Goal: Book appointment/travel/reservation

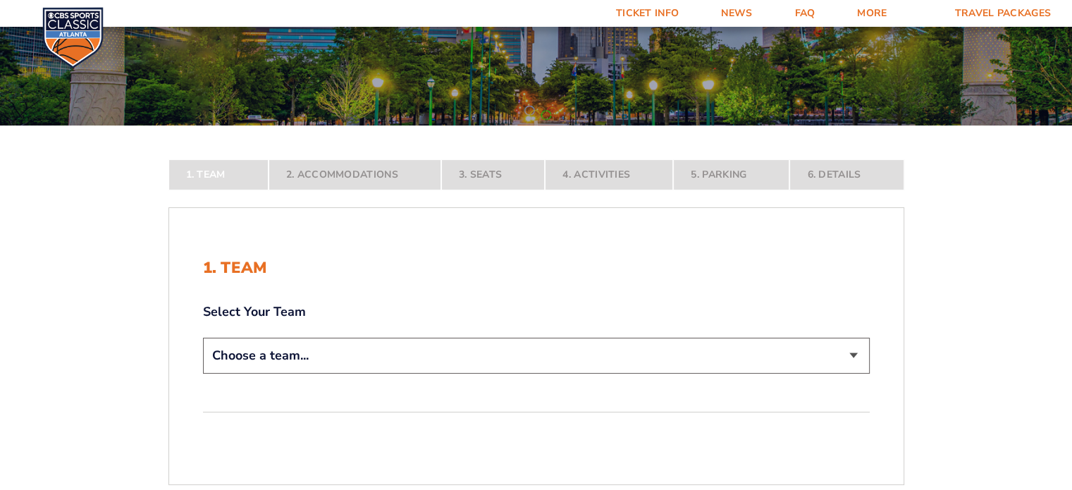
scroll to position [142, 0]
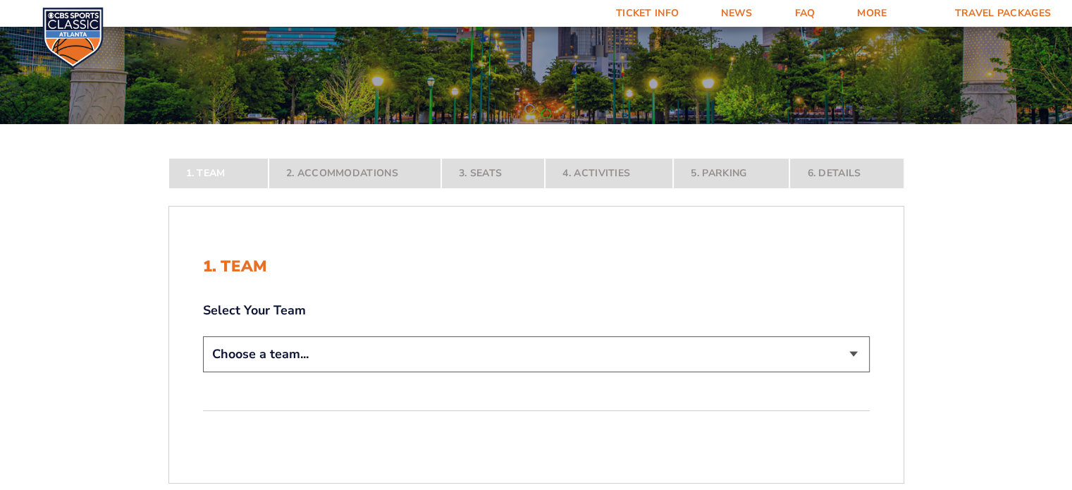
click at [340, 362] on select "Choose a team... [US_STATE] Wildcats [US_STATE] State Buckeyes [US_STATE] Tar H…" at bounding box center [536, 354] width 667 height 36
select select "12956"
click at [203, 372] on select "Choose a team... [US_STATE] Wildcats [US_STATE] State Buckeyes [US_STATE] Tar H…" at bounding box center [536, 354] width 667 height 36
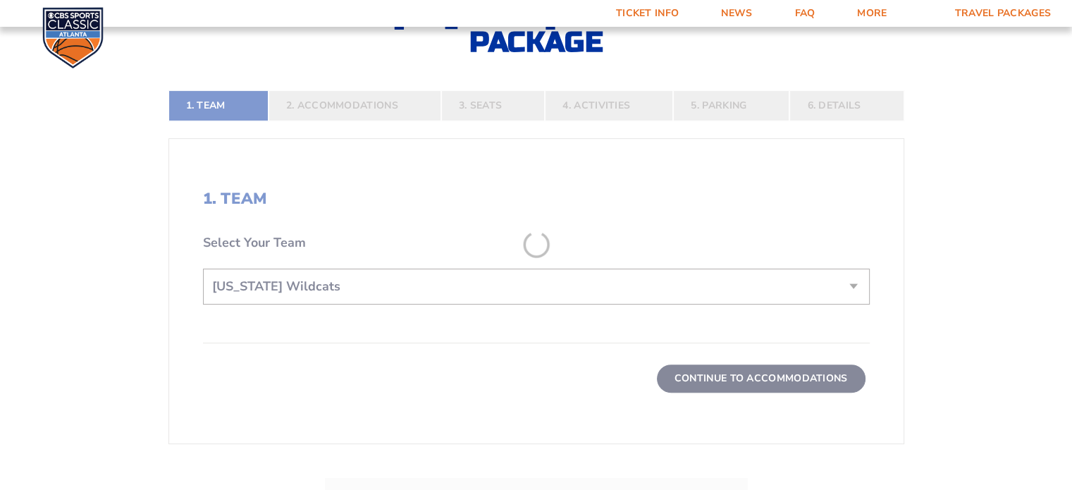
scroll to position [309, 0]
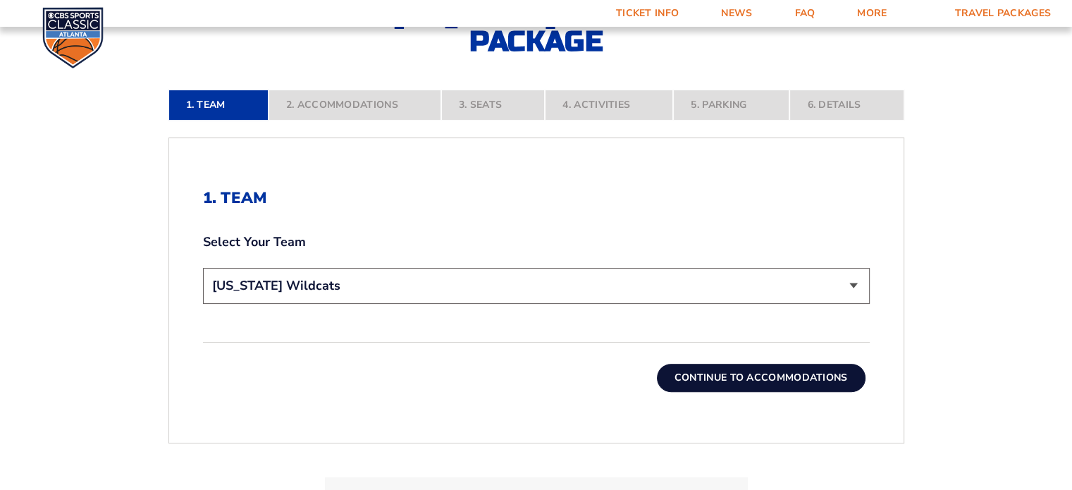
click at [698, 365] on button "Continue To Accommodations" at bounding box center [761, 378] width 209 height 28
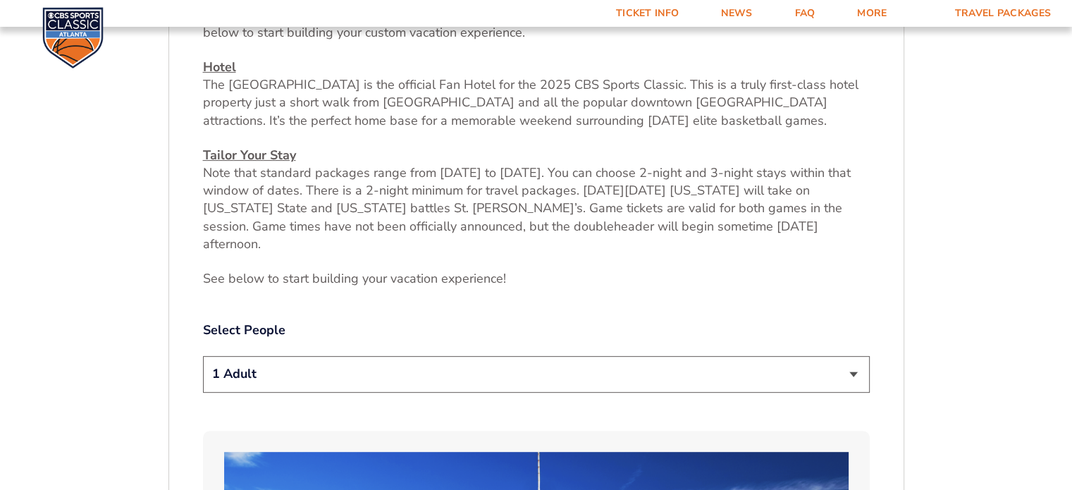
scroll to position [586, 0]
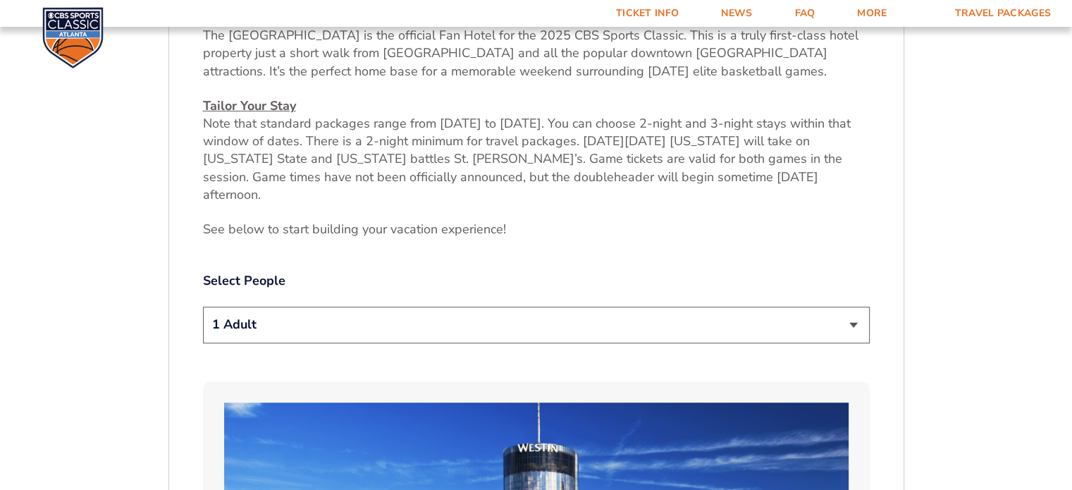
click at [331, 309] on select "1 Adult 2 Adults 3 Adults 4 Adults 2 Adults + 1 Child 2 Adults + 2 Children 2 A…" at bounding box center [536, 325] width 667 height 36
select select "4 Adults"
click at [203, 307] on select "1 Adult 2 Adults 3 Adults 4 Adults 2 Adults + 1 Child 2 Adults + 2 Children 2 A…" at bounding box center [536, 325] width 667 height 36
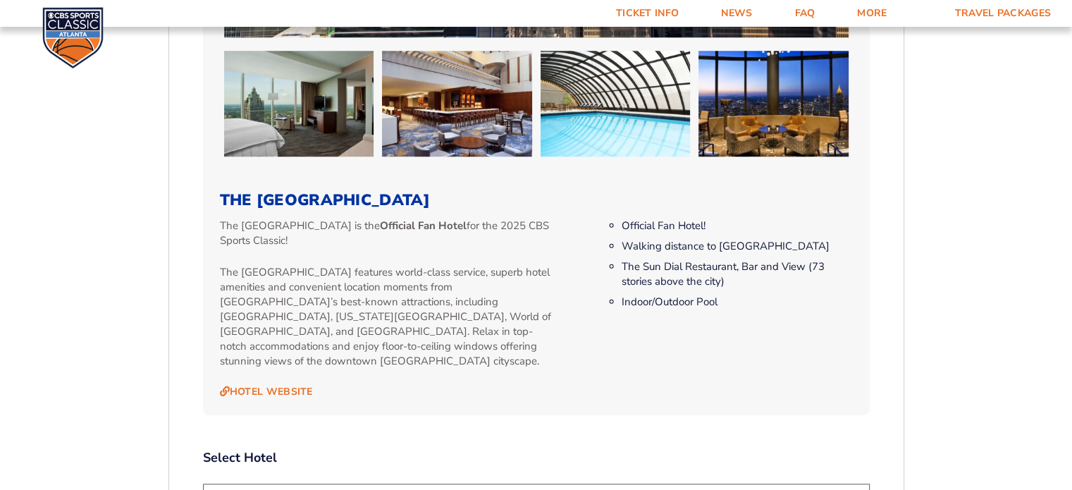
scroll to position [1389, 0]
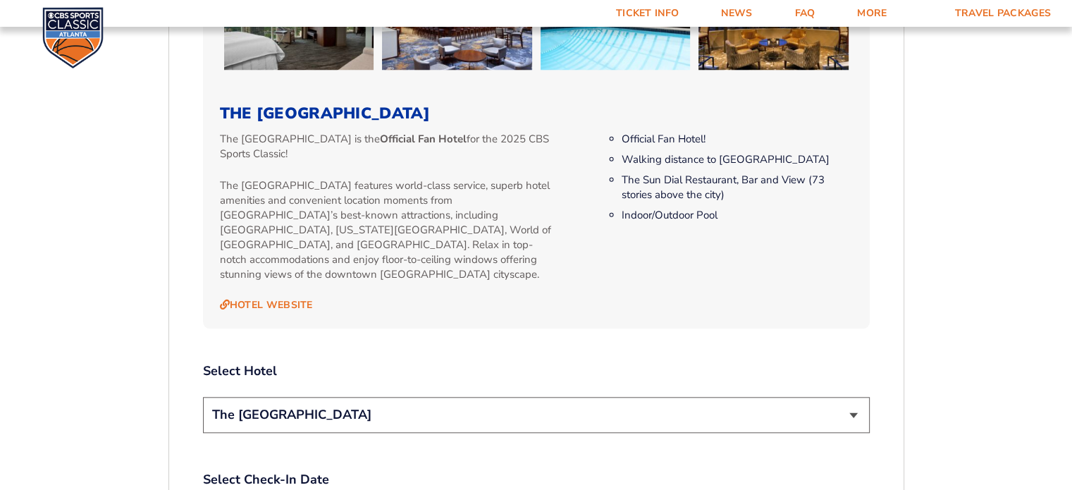
click at [386, 397] on select "The [GEOGRAPHIC_DATA]" at bounding box center [536, 415] width 667 height 36
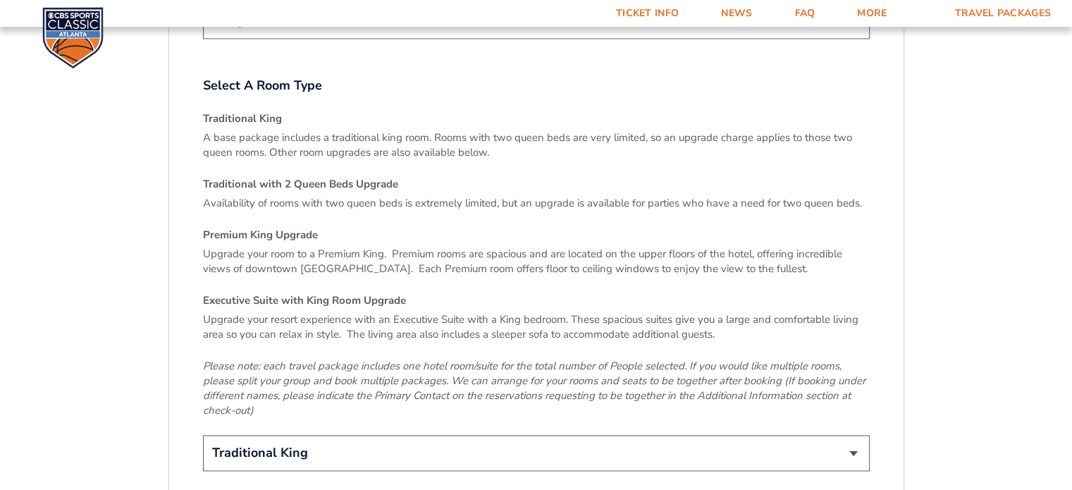
scroll to position [2001, 0]
click at [311, 436] on select "Traditional King Traditional with 2 Queen Beds Upgrade (+$95 per night) Premium…" at bounding box center [536, 454] width 667 height 36
select select "Traditional with 2 Queen Beds Upgrade"
click at [203, 436] on select "Traditional King Traditional with 2 Queen Beds Upgrade (+$95 per night) Premium…" at bounding box center [536, 454] width 667 height 36
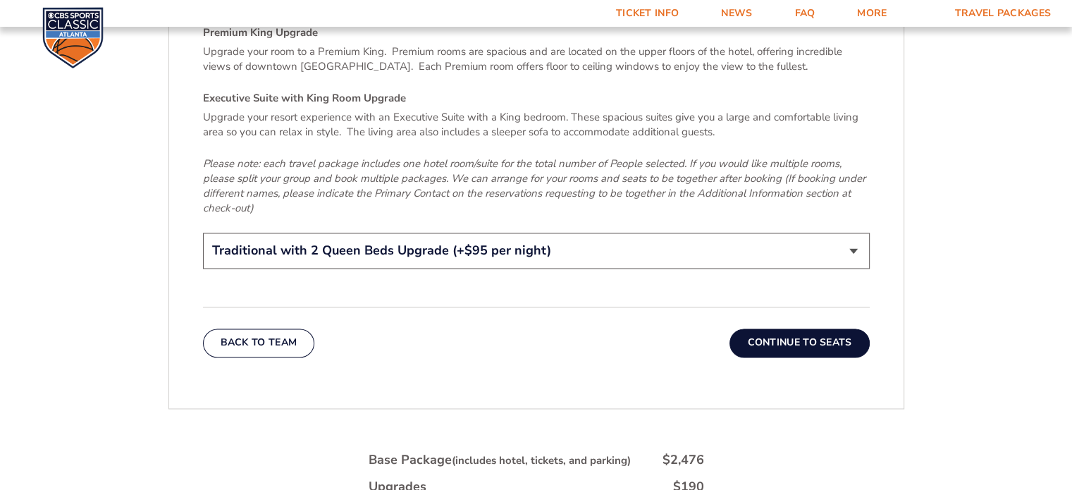
scroll to position [2284, 0]
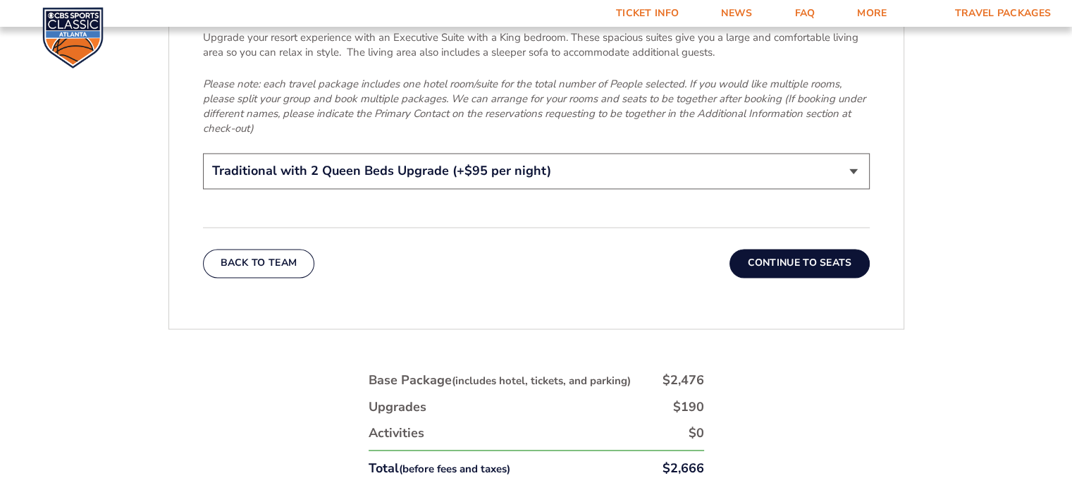
click at [787, 249] on button "Continue To Seats" at bounding box center [800, 263] width 140 height 28
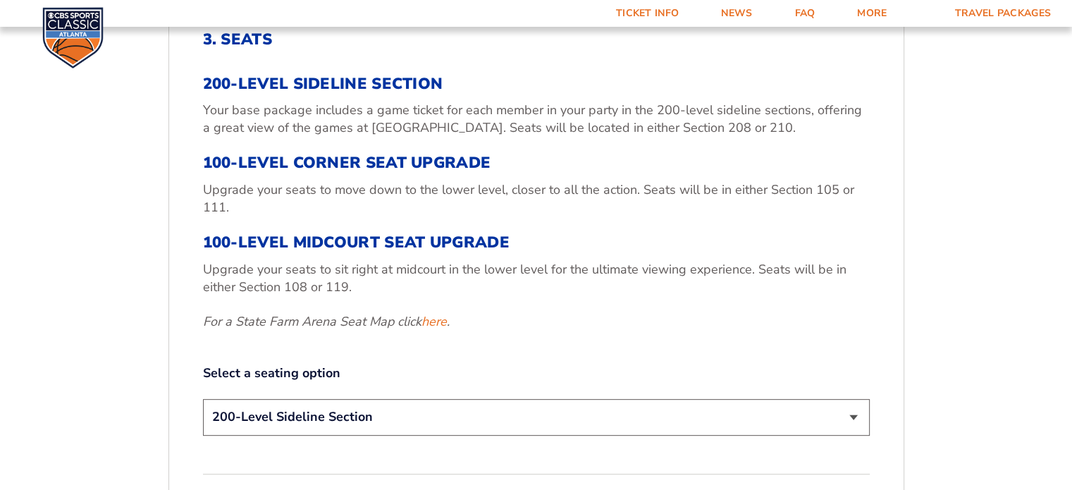
scroll to position [469, 0]
click at [386, 415] on select "200-Level Sideline Section 100-Level Corner Seat Upgrade (+$120 per person) 100…" at bounding box center [536, 416] width 667 height 36
select select "100-Level Midcourt Seat Upgrade"
click at [203, 398] on select "200-Level Sideline Section 100-Level Corner Seat Upgrade (+$120 per person) 100…" at bounding box center [536, 416] width 667 height 36
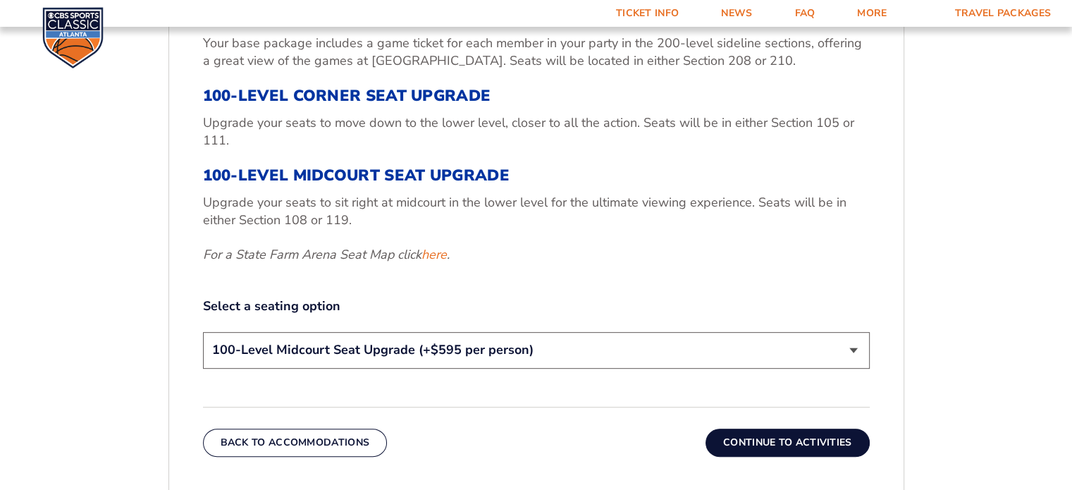
scroll to position [536, 0]
click at [718, 447] on button "Continue To Activities" at bounding box center [788, 442] width 164 height 28
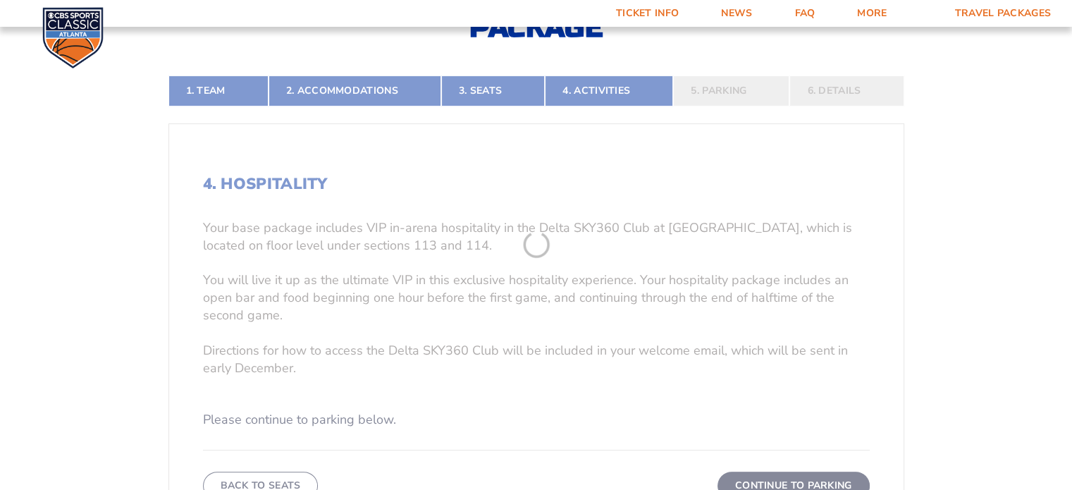
scroll to position [387, 0]
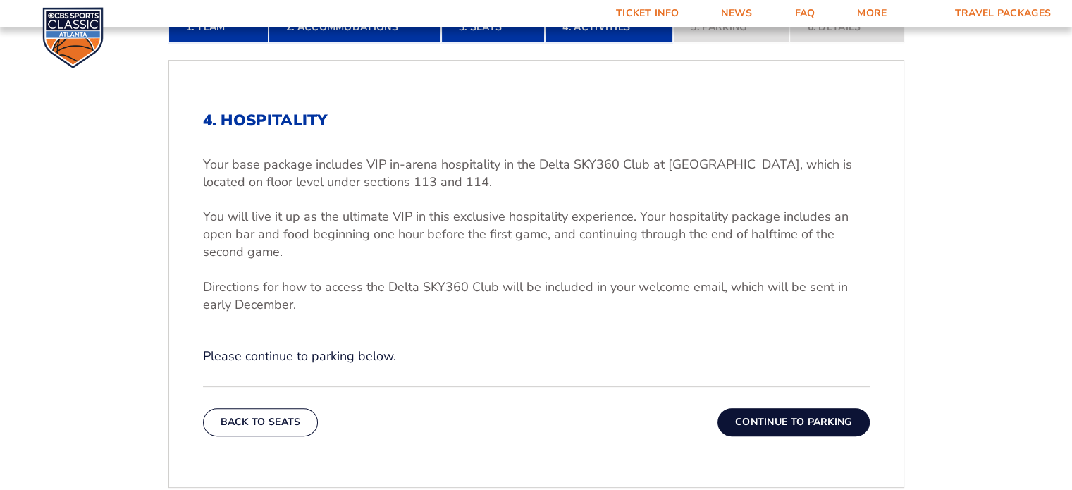
click at [791, 419] on button "Continue To Parking" at bounding box center [794, 422] width 152 height 28
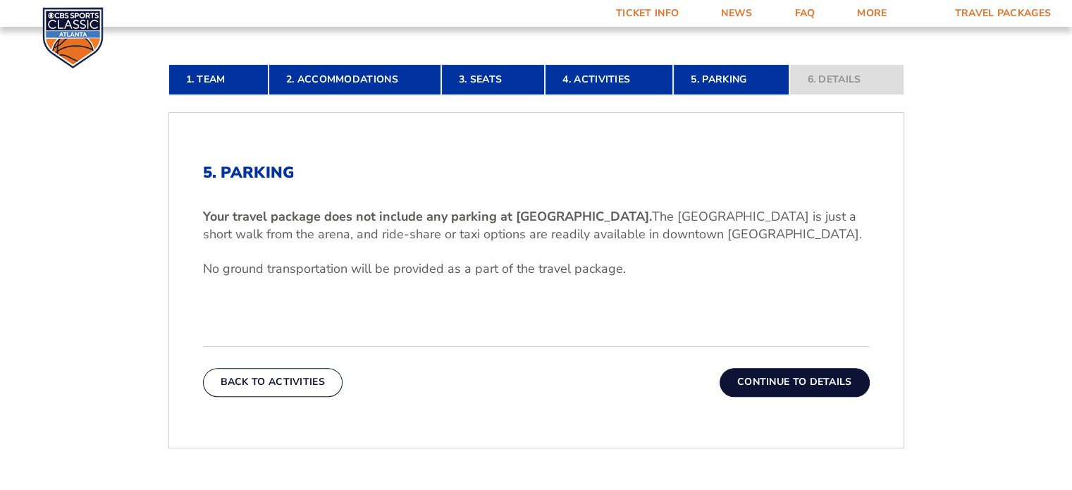
scroll to position [345, 0]
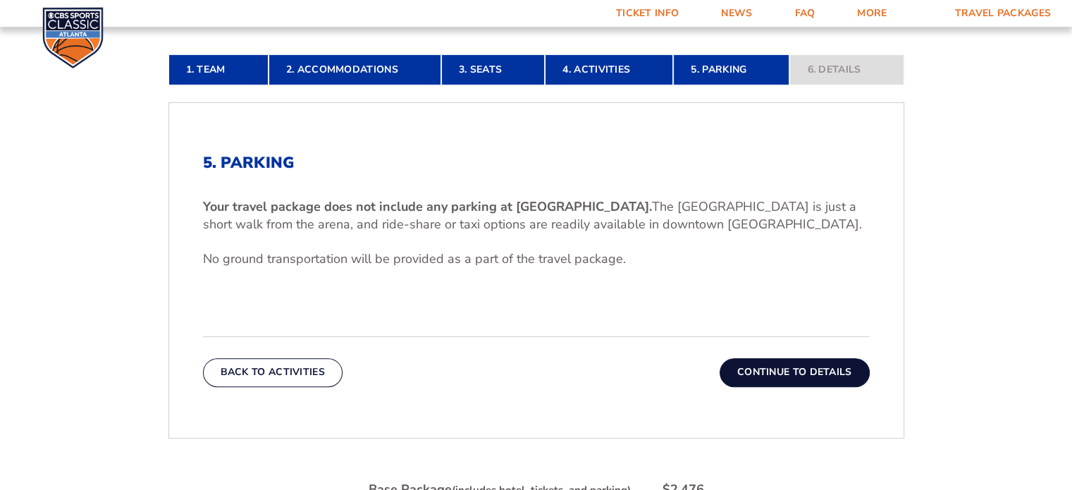
click at [769, 373] on button "Continue To Details" at bounding box center [795, 372] width 150 height 28
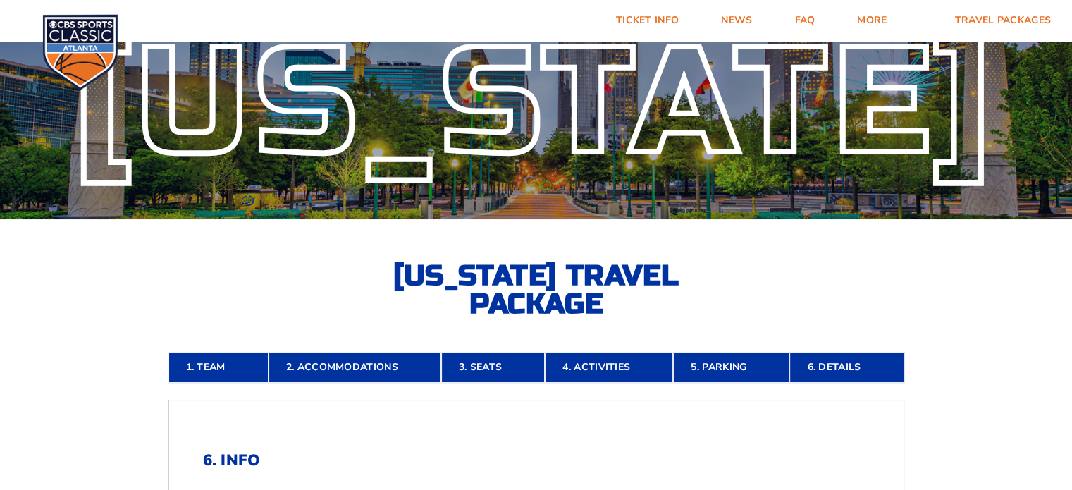
scroll to position [42, 0]
